Goal: Navigation & Orientation: Understand site structure

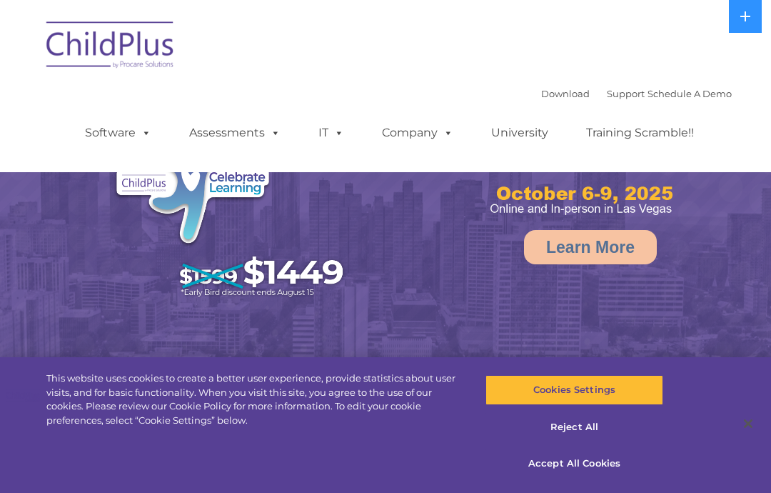
select select "MEDIUM"
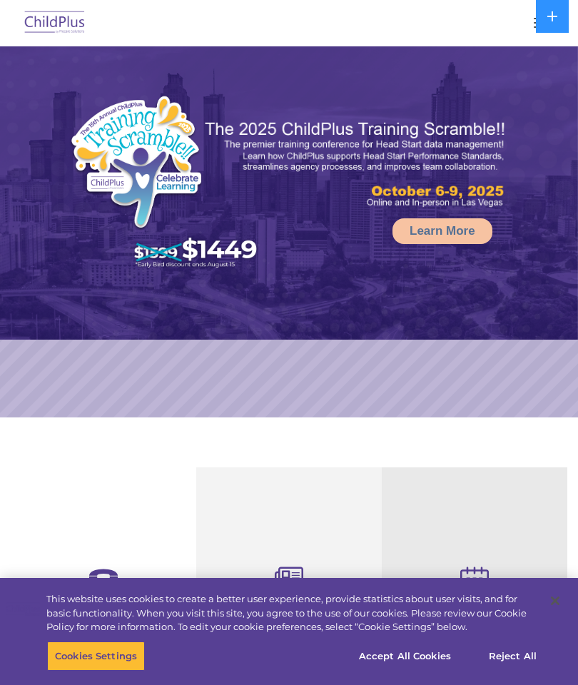
select select "MEDIUM"
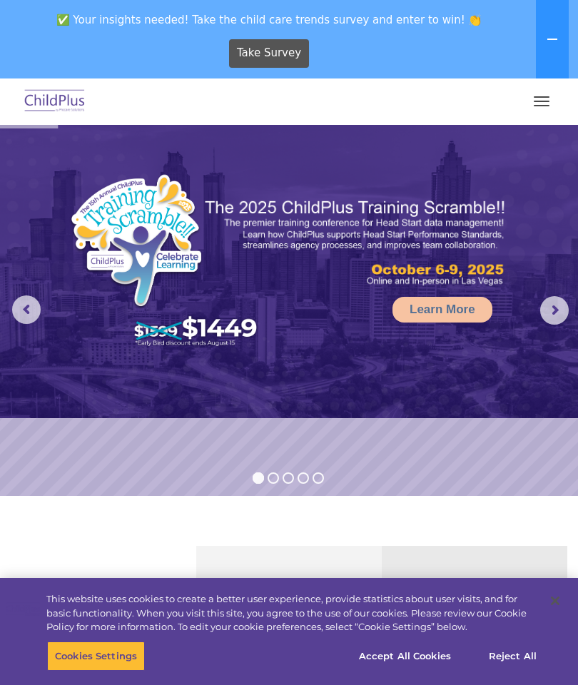
click at [547, 99] on button "button" at bounding box center [542, 101] width 30 height 23
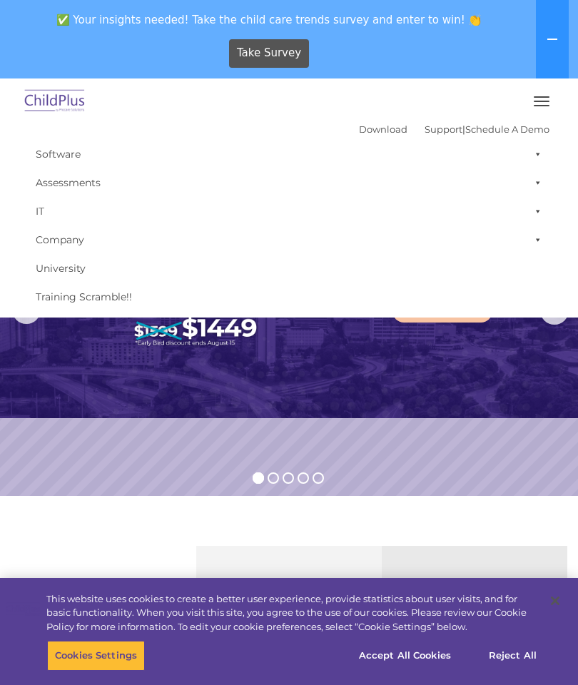
click at [538, 78] on button at bounding box center [552, 39] width 33 height 79
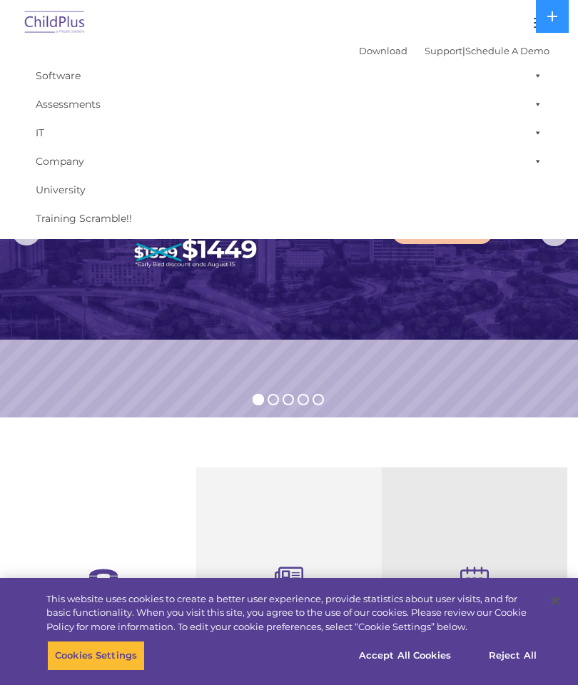
click at [60, 30] on img at bounding box center [54, 23] width 67 height 34
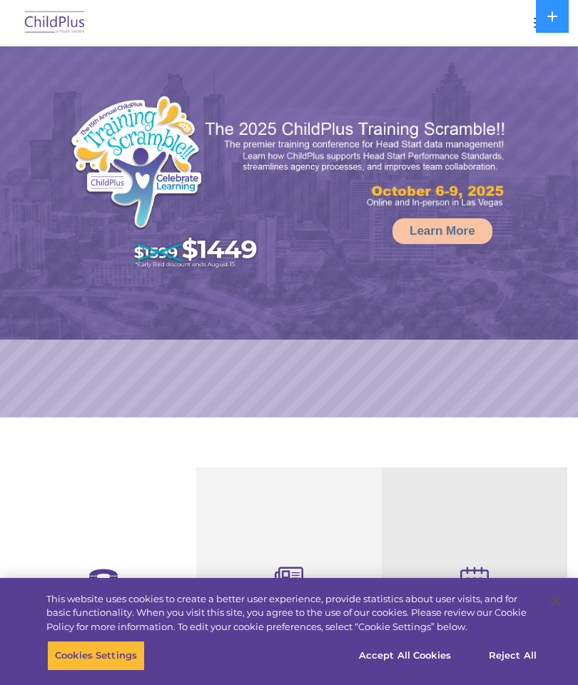
select select "MEDIUM"
